Goal: Transaction & Acquisition: Purchase product/service

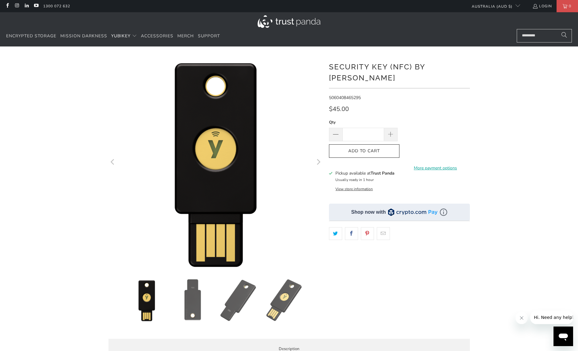
click at [351, 95] on span "5060408465295" at bounding box center [345, 98] width 32 height 6
copy span "5060408465295"
click at [378, 149] on span "Add to Cart" at bounding box center [364, 151] width 58 height 5
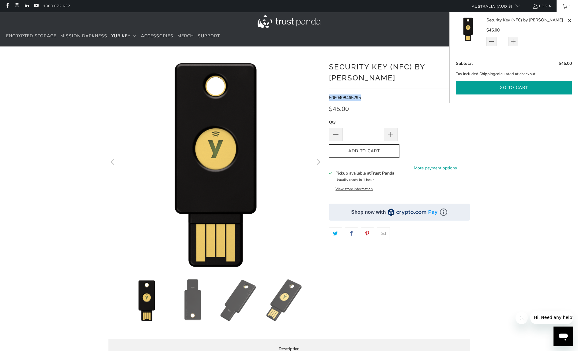
click at [482, 88] on button "Go to cart" at bounding box center [514, 88] width 116 height 14
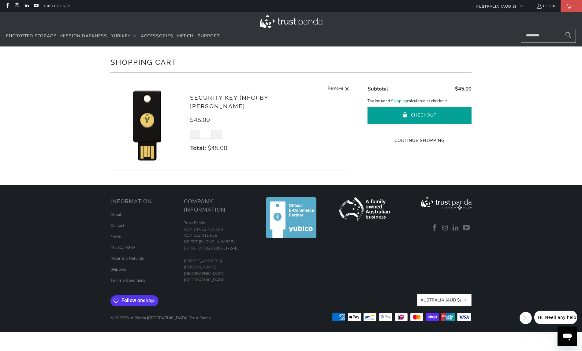
click at [382, 114] on button "Checkout" at bounding box center [420, 115] width 104 height 17
